Goal: Find specific page/section: Find specific page/section

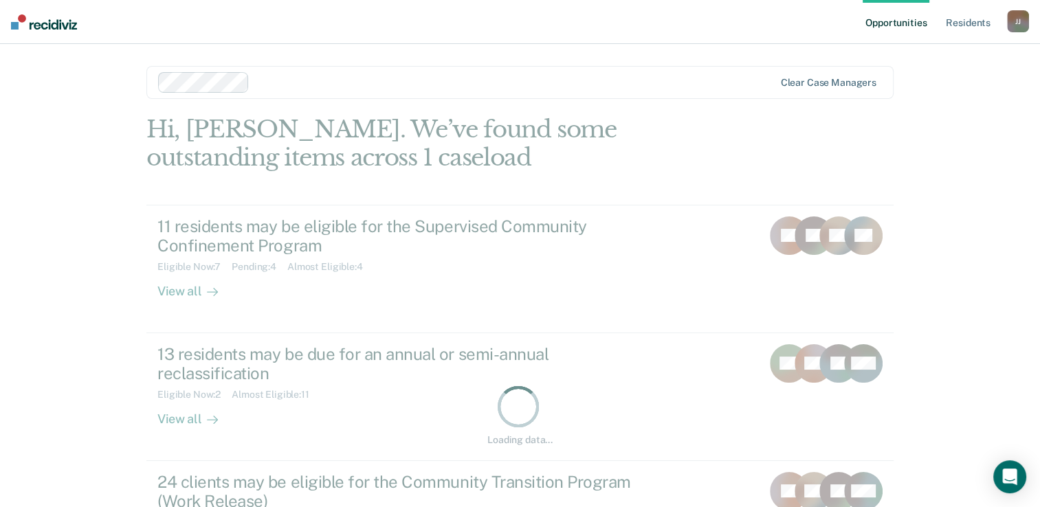
click at [1022, 25] on div "J J" at bounding box center [1018, 21] width 22 height 22
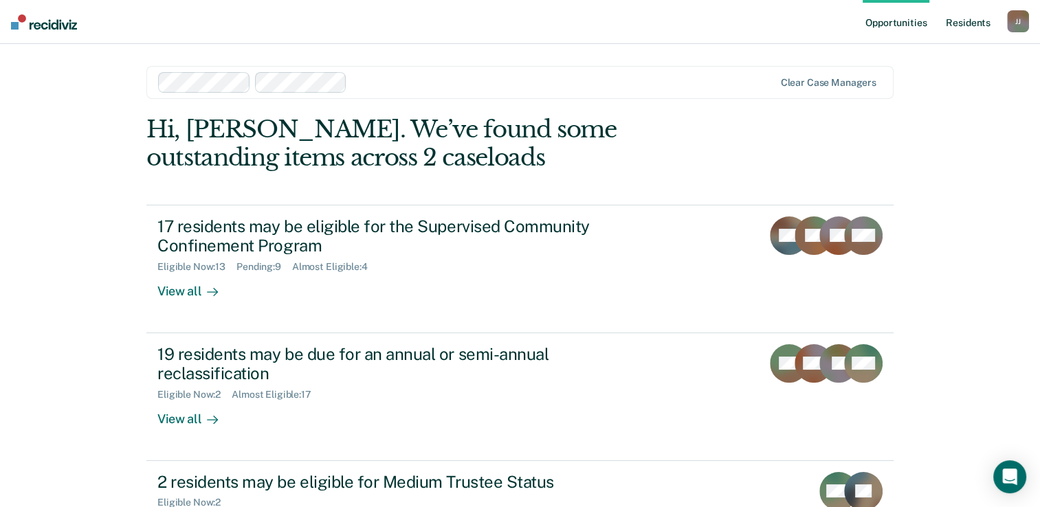
click at [963, 16] on link "Resident s" at bounding box center [968, 22] width 50 height 44
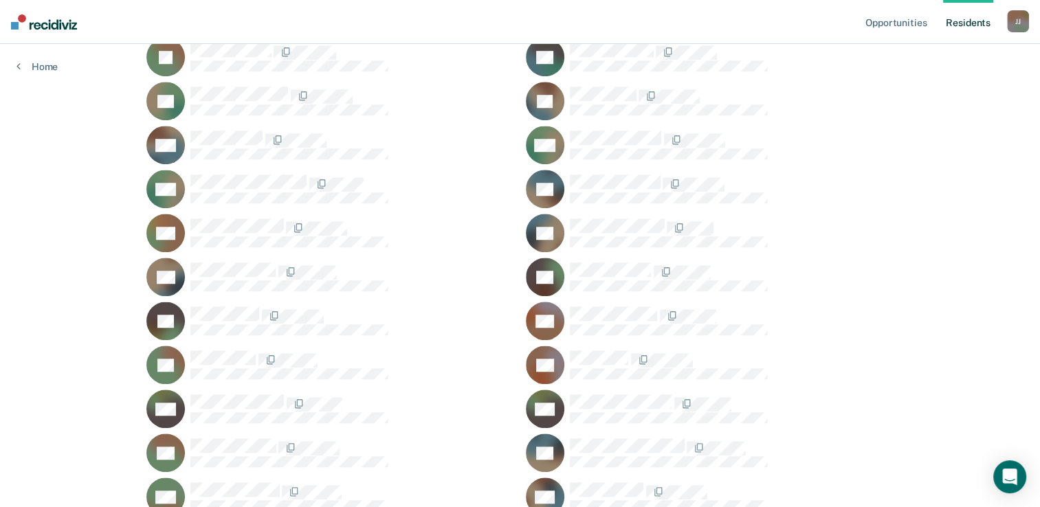
scroll to position [1099, 0]
